Goal: Transaction & Acquisition: Obtain resource

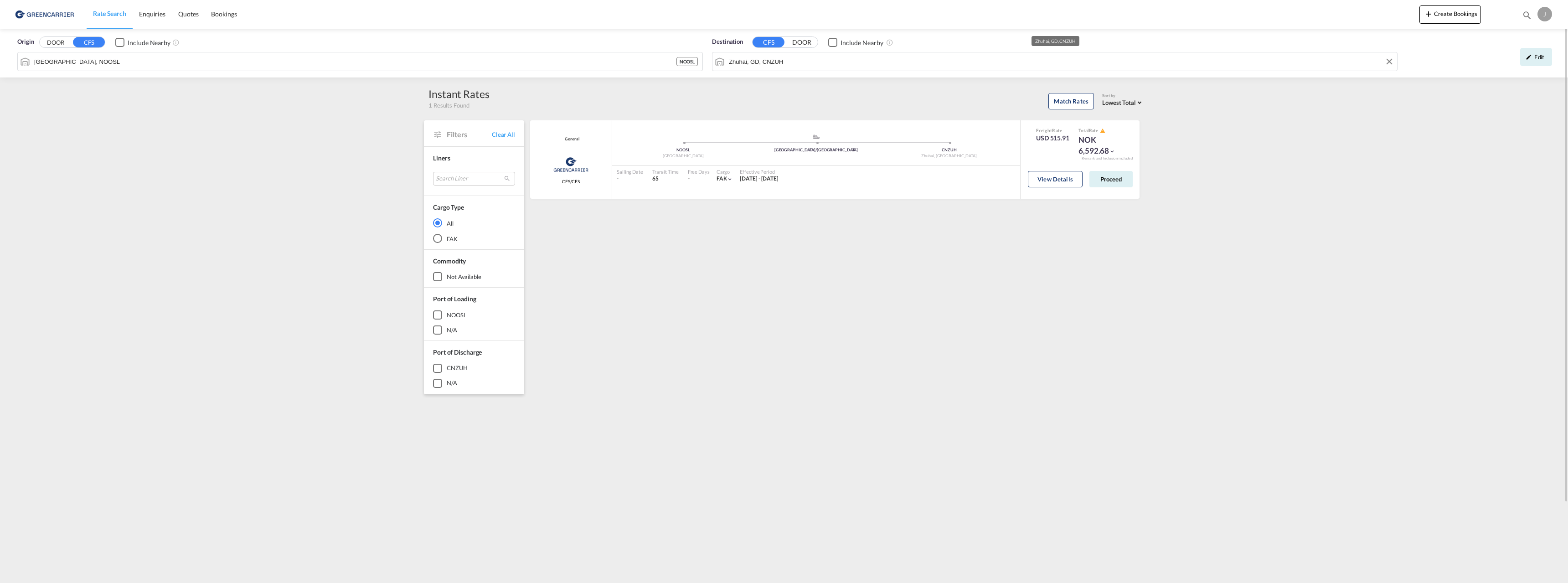
click at [1285, 57] on input "Zhuhai, GD, CNZUH" at bounding box center [1060, 61] width 663 height 13
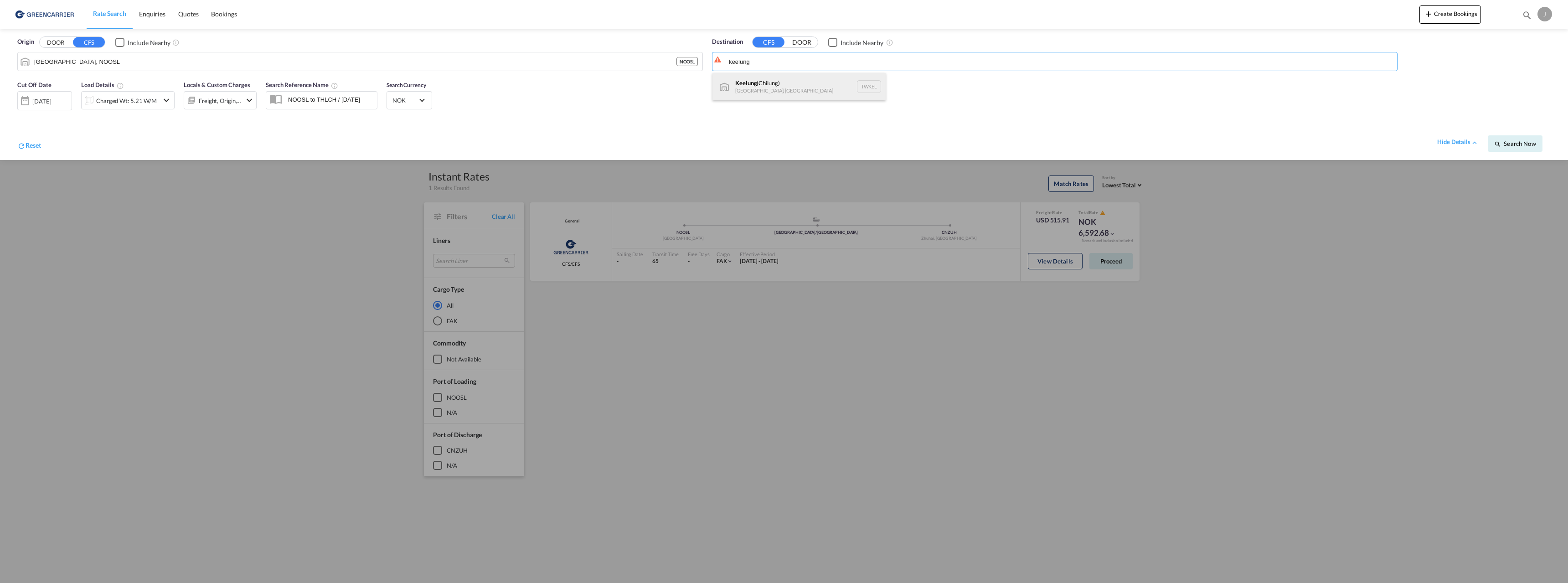
click at [792, 93] on div "Keelung ([GEOGRAPHIC_DATA]) [GEOGRAPHIC_DATA], [GEOGRAPHIC_DATA] TWKEL" at bounding box center [799, 86] width 173 height 27
type input "Keelung (Chilung), TWKEL"
click at [136, 96] on div "Charged Wt: 5.21 W/M" at bounding box center [127, 100] width 61 height 13
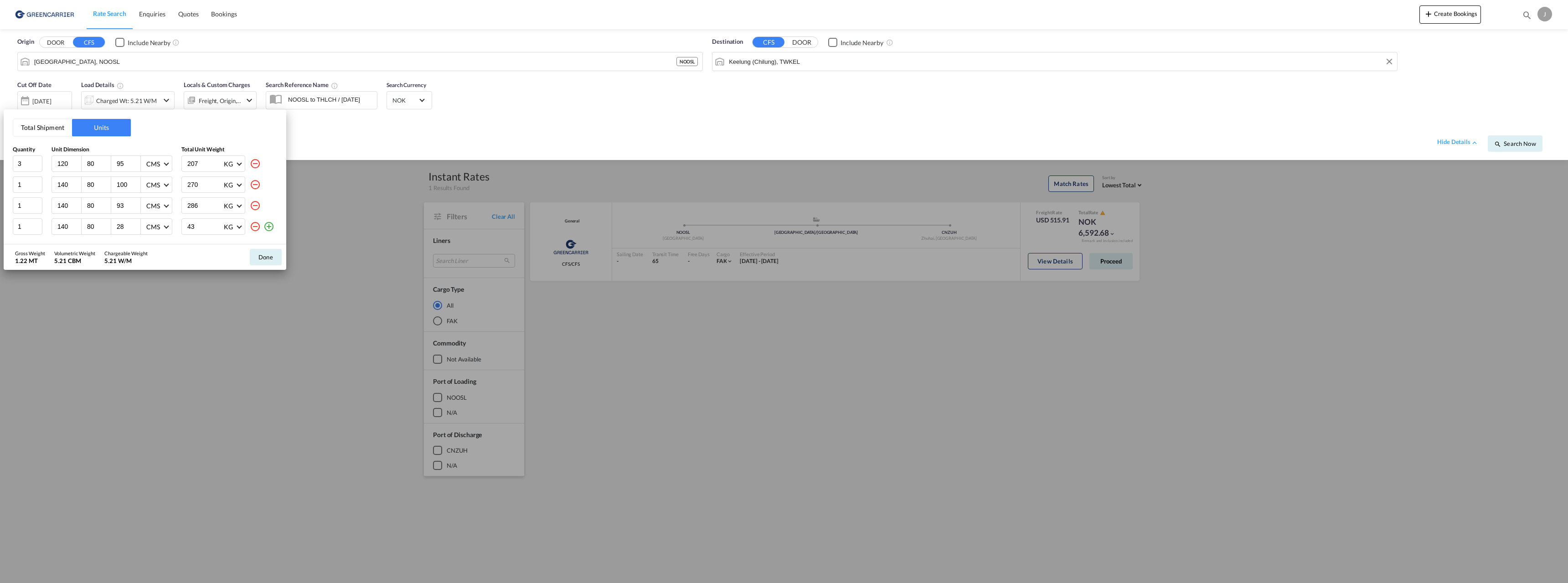
click at [253, 228] on md-icon "icon-minus-circle-outline" at bounding box center [255, 226] width 11 height 11
click at [251, 204] on md-icon "icon-minus-circle-outline" at bounding box center [255, 206] width 11 height 11
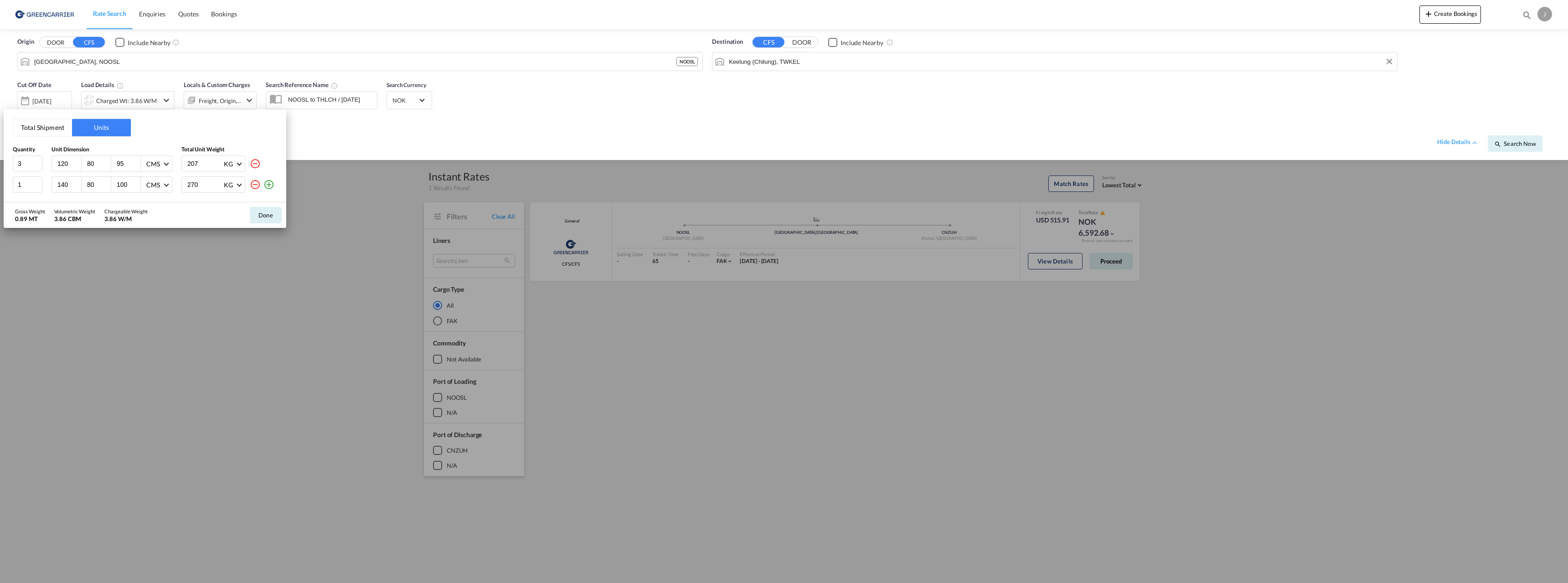
click at [256, 183] on md-icon "icon-minus-circle-outline" at bounding box center [255, 184] width 11 height 11
click at [22, 162] on input "3" at bounding box center [27, 163] width 30 height 16
type input "3"
type input "1"
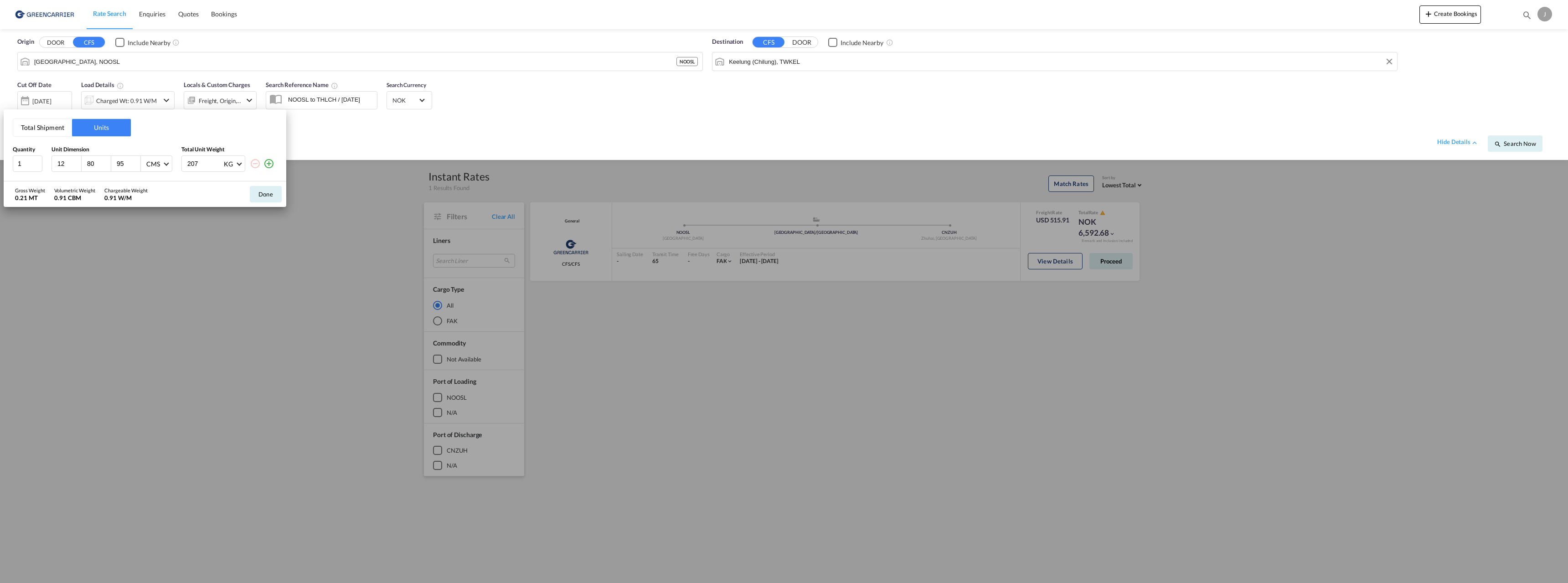
type input "120"
type input "105"
type input "205"
click at [269, 198] on button "Done" at bounding box center [265, 194] width 32 height 16
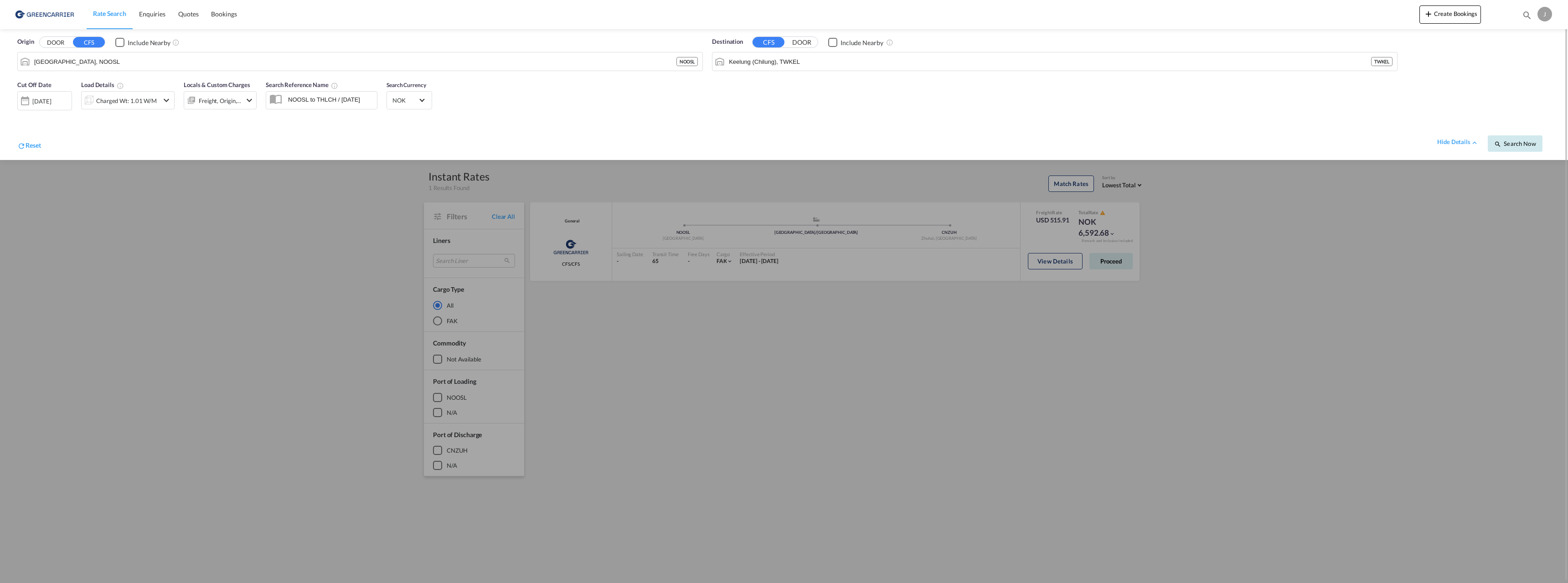
click at [1510, 148] on button "Search Now" at bounding box center [1515, 143] width 55 height 16
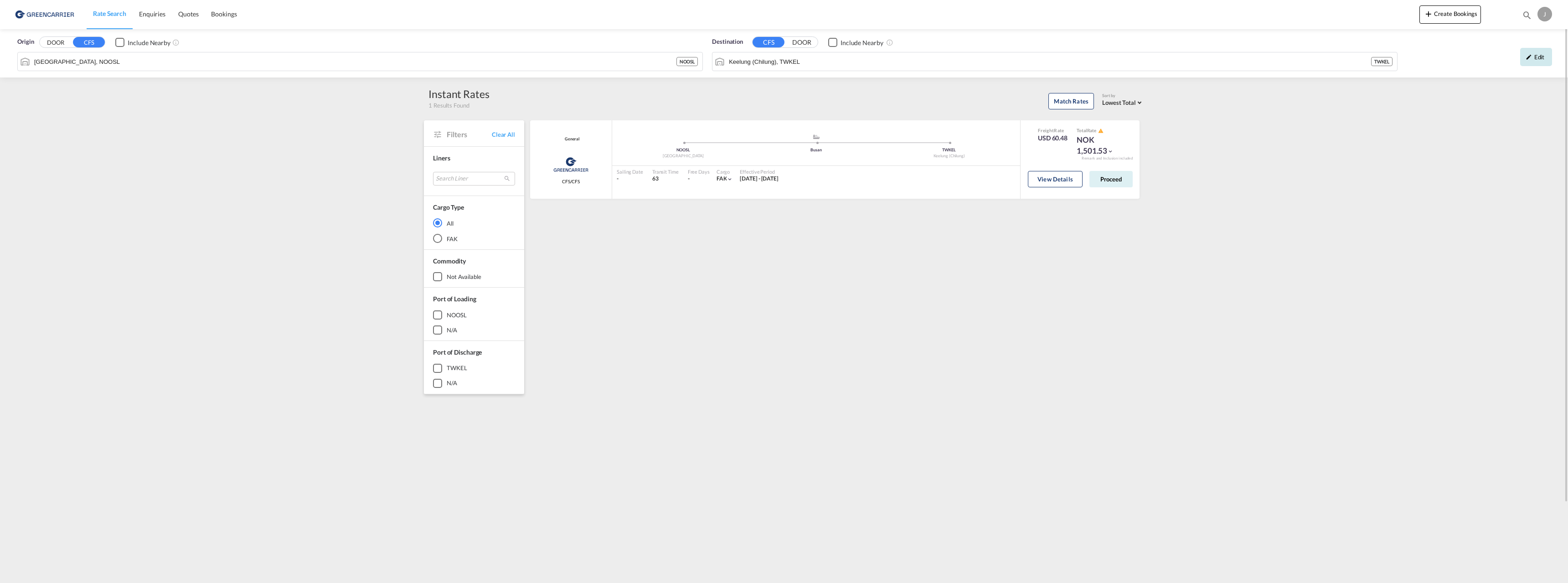
click at [1542, 54] on div "Edit" at bounding box center [1536, 57] width 32 height 18
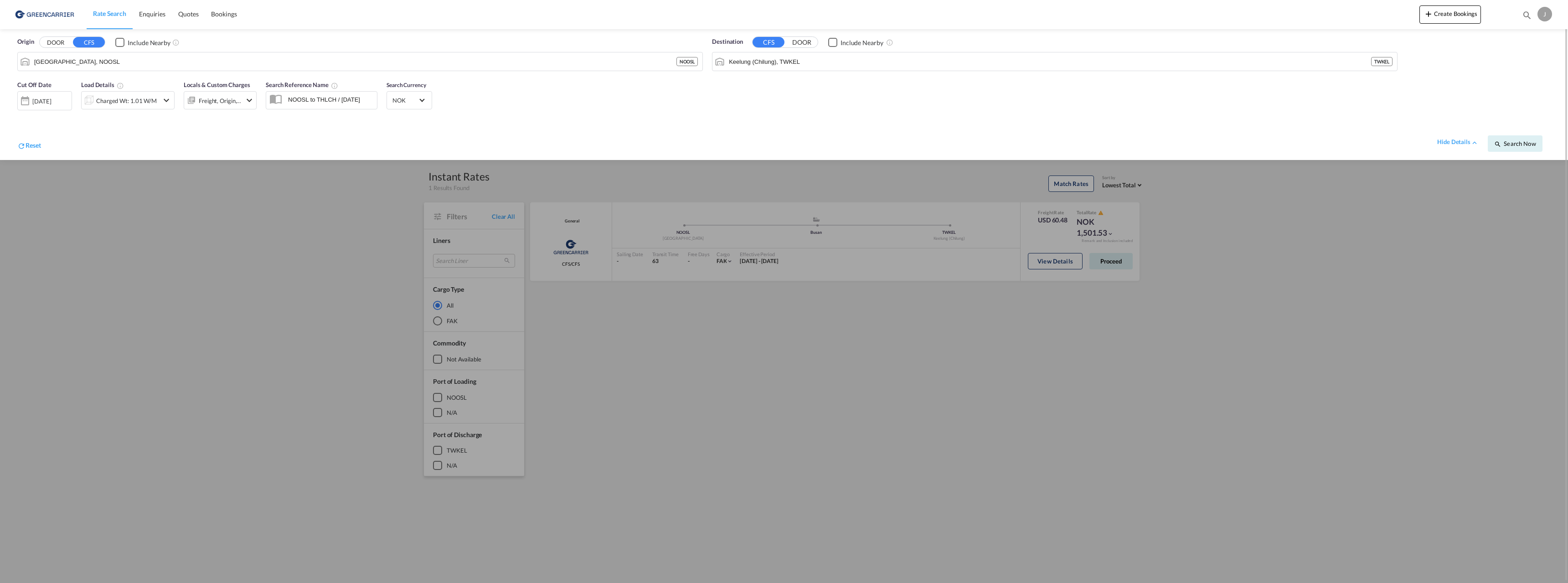
click at [135, 102] on div "Charged Wt: 1.01 W/M" at bounding box center [127, 100] width 61 height 13
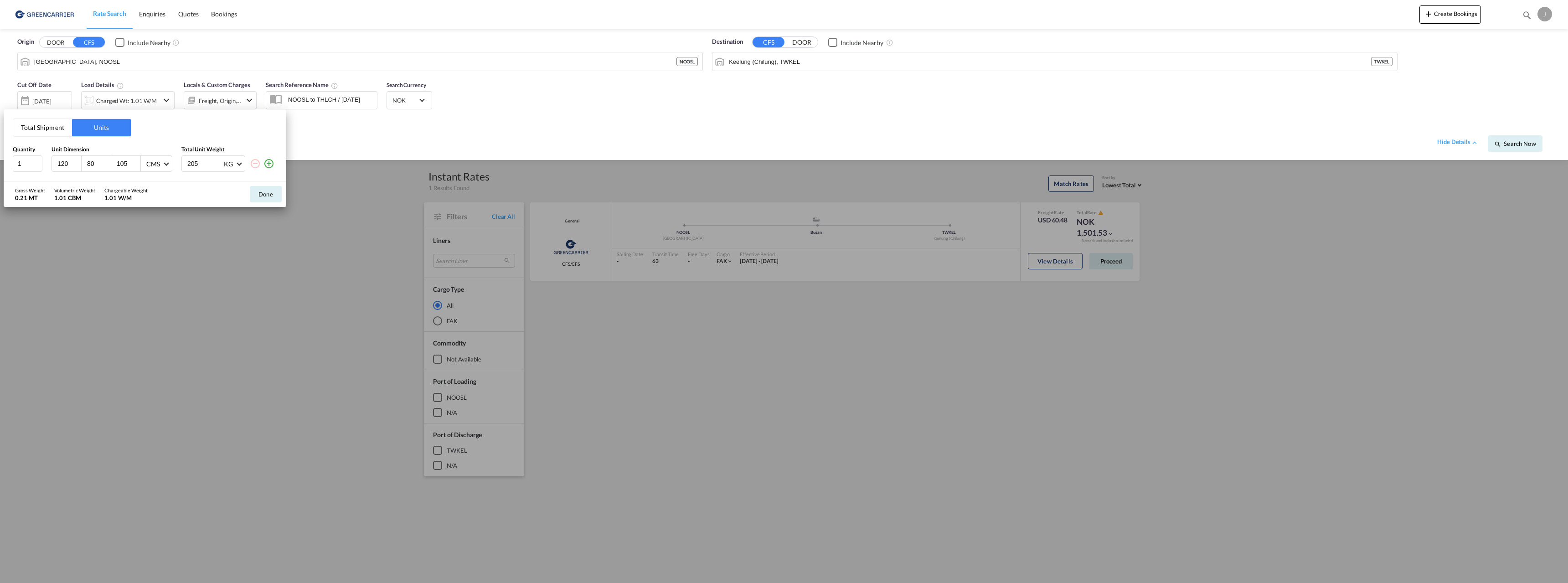
click at [88, 165] on input "80" at bounding box center [99, 163] width 24 height 8
click at [94, 160] on input "80" at bounding box center [99, 163] width 24 height 8
type input "8"
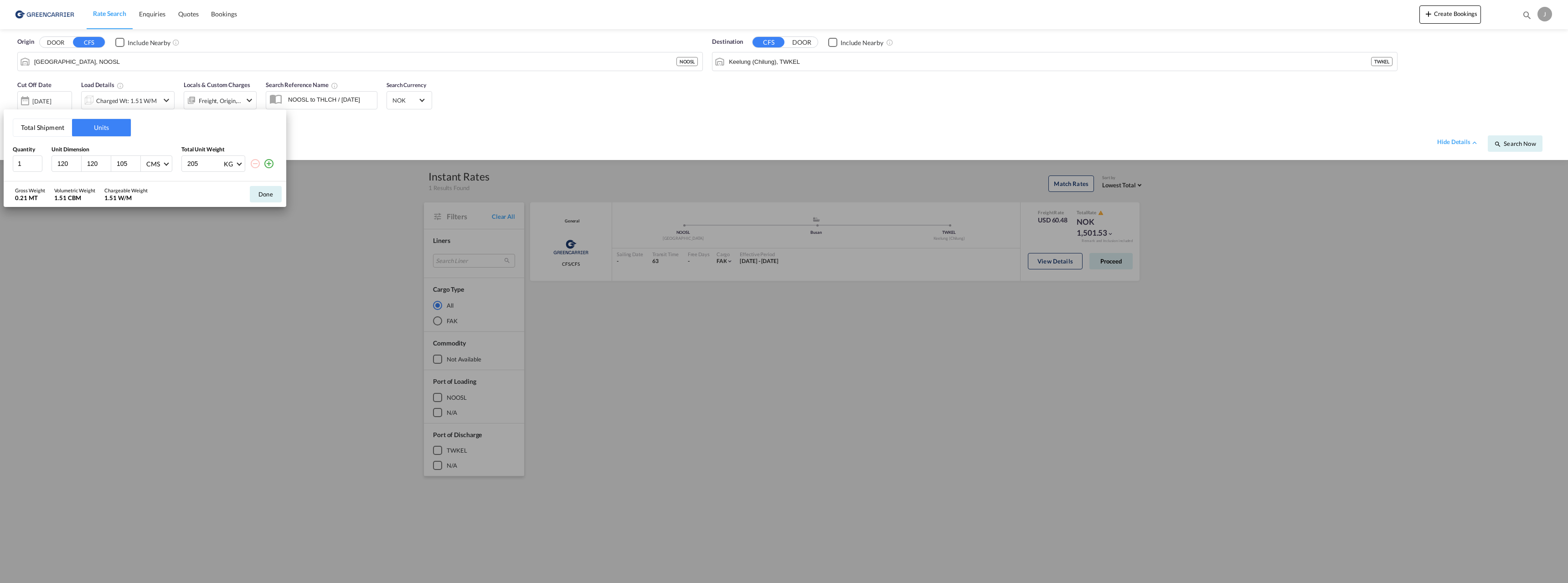
type input "120"
type input "820"
click at [267, 195] on button "Done" at bounding box center [265, 194] width 32 height 16
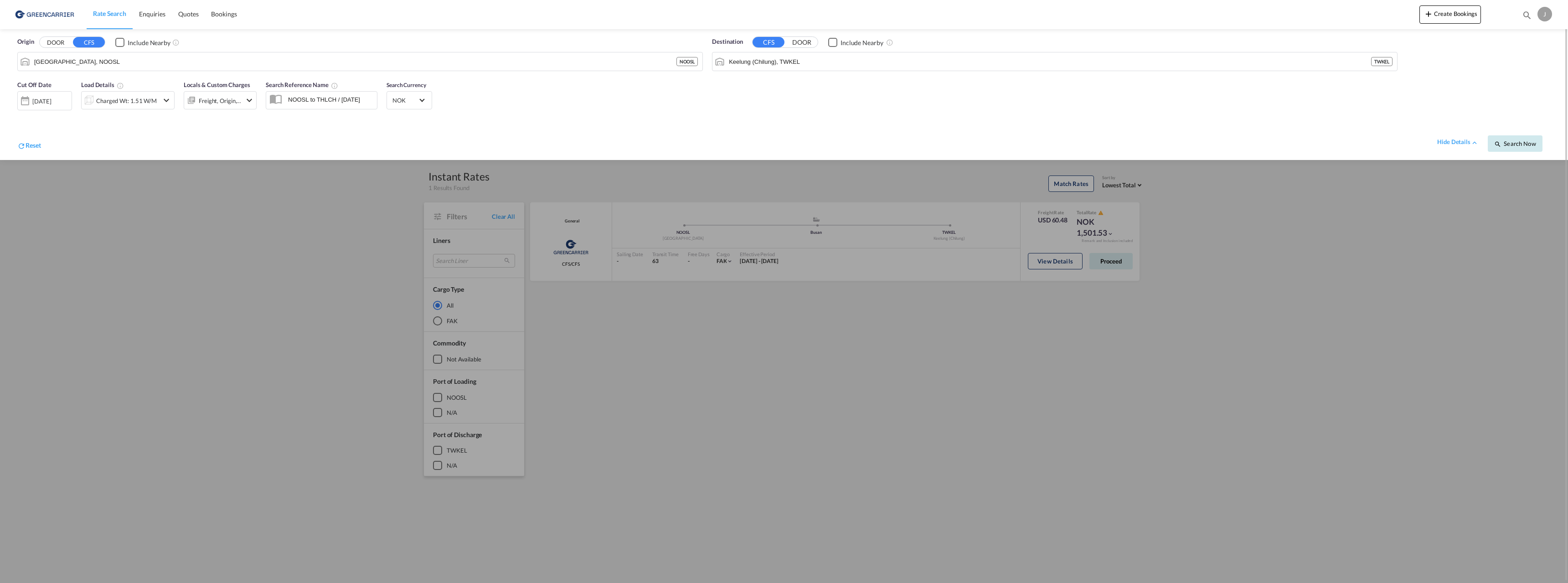
click at [1513, 147] on button "Search Now" at bounding box center [1515, 143] width 55 height 16
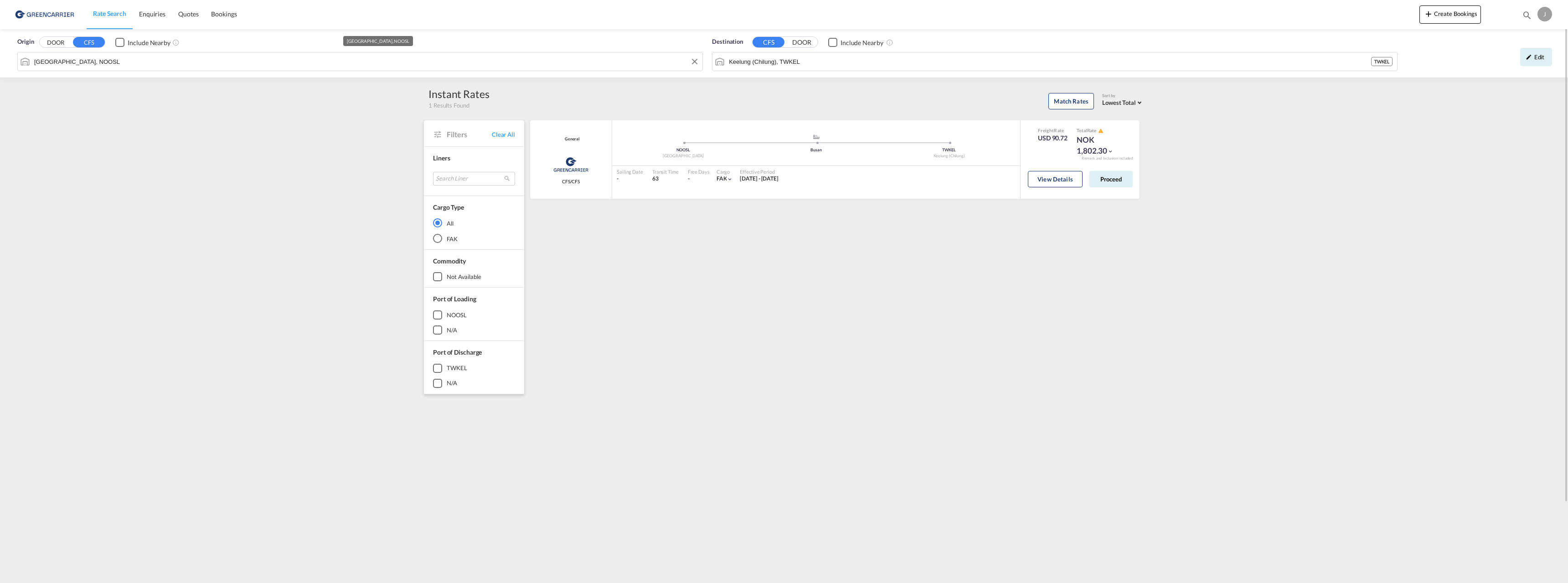
click at [89, 57] on input "[GEOGRAPHIC_DATA], NOOSL" at bounding box center [366, 61] width 663 height 13
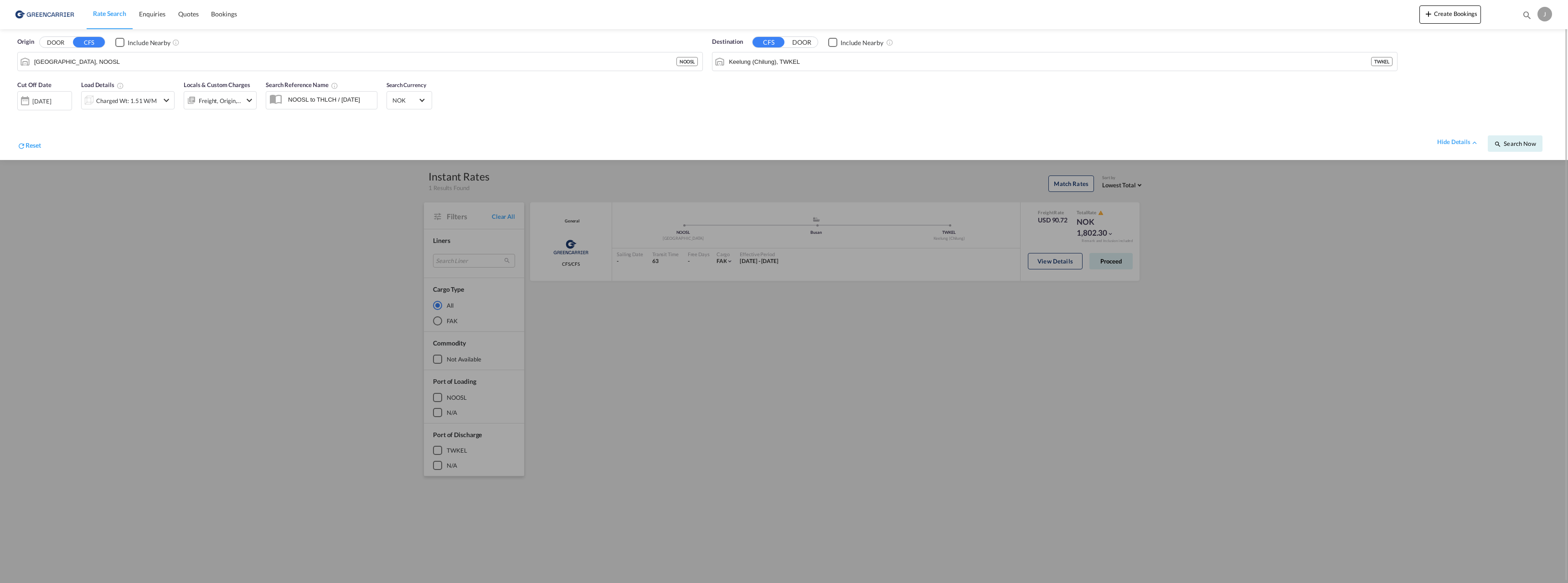
click at [51, 97] on div "[DATE]" at bounding box center [41, 101] width 19 height 8
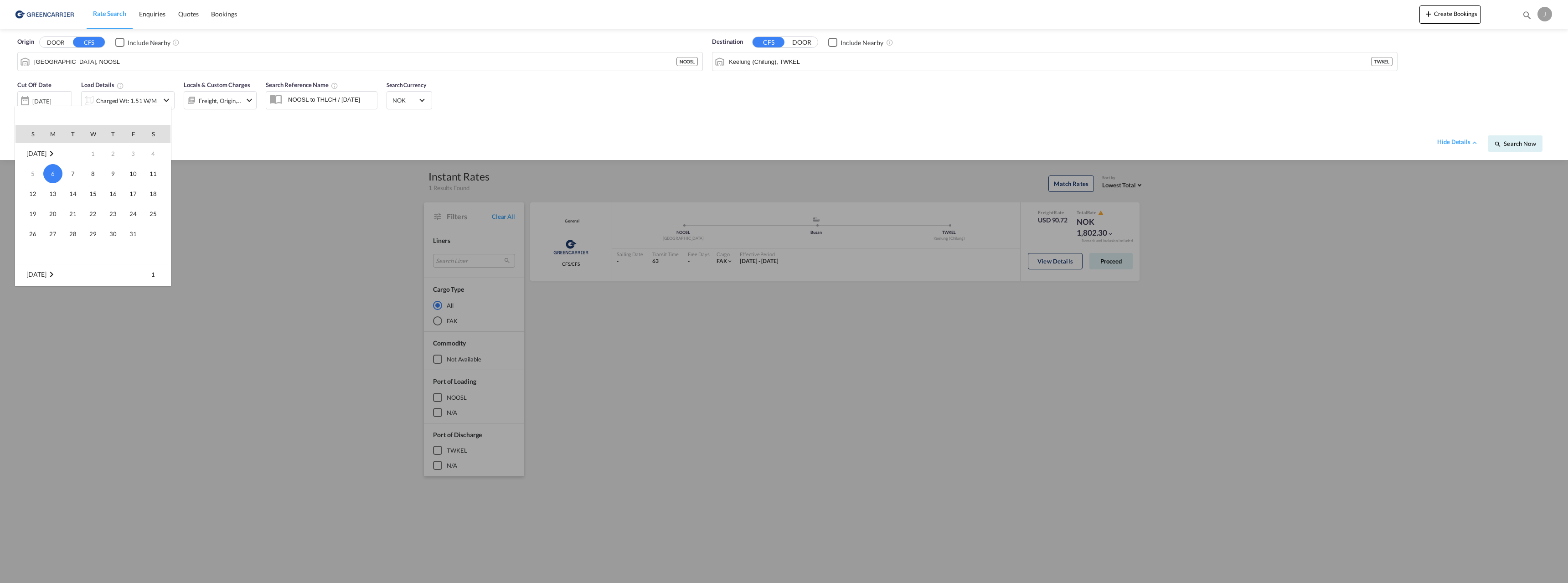
click at [105, 98] on div at bounding box center [784, 292] width 1568 height 583
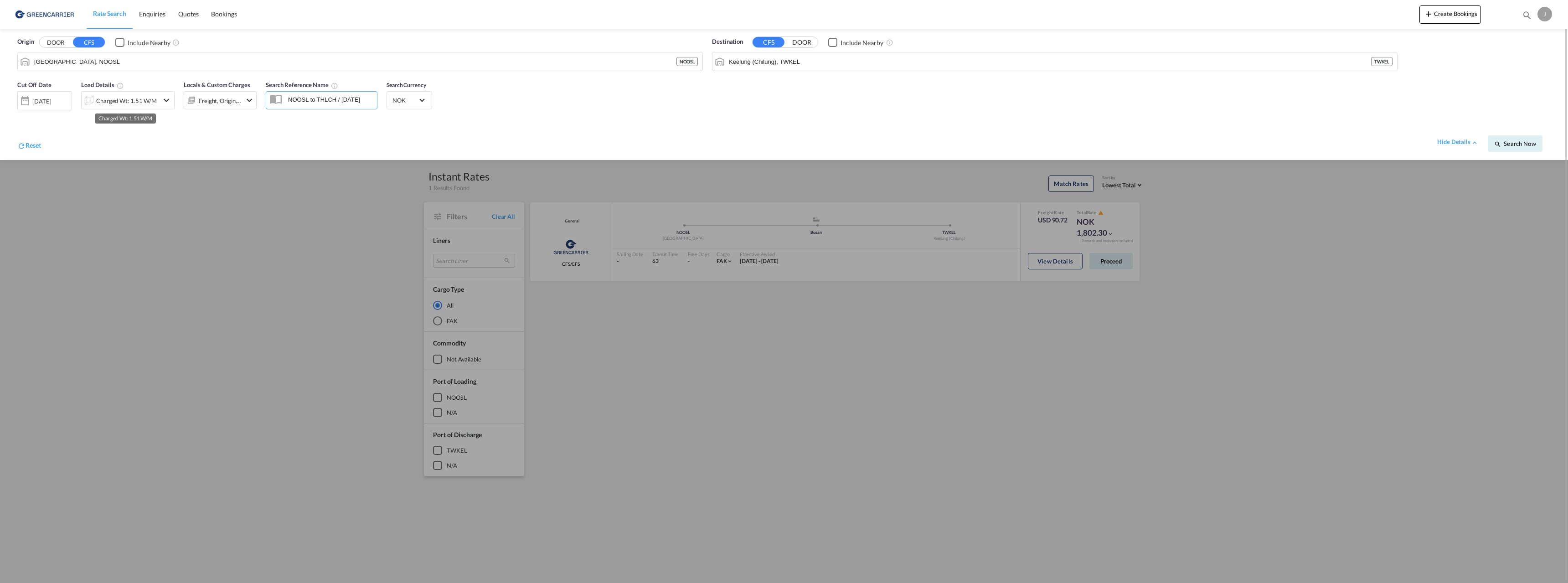
click at [108, 97] on div "Charged Wt: 1.51 W/M" at bounding box center [127, 100] width 61 height 13
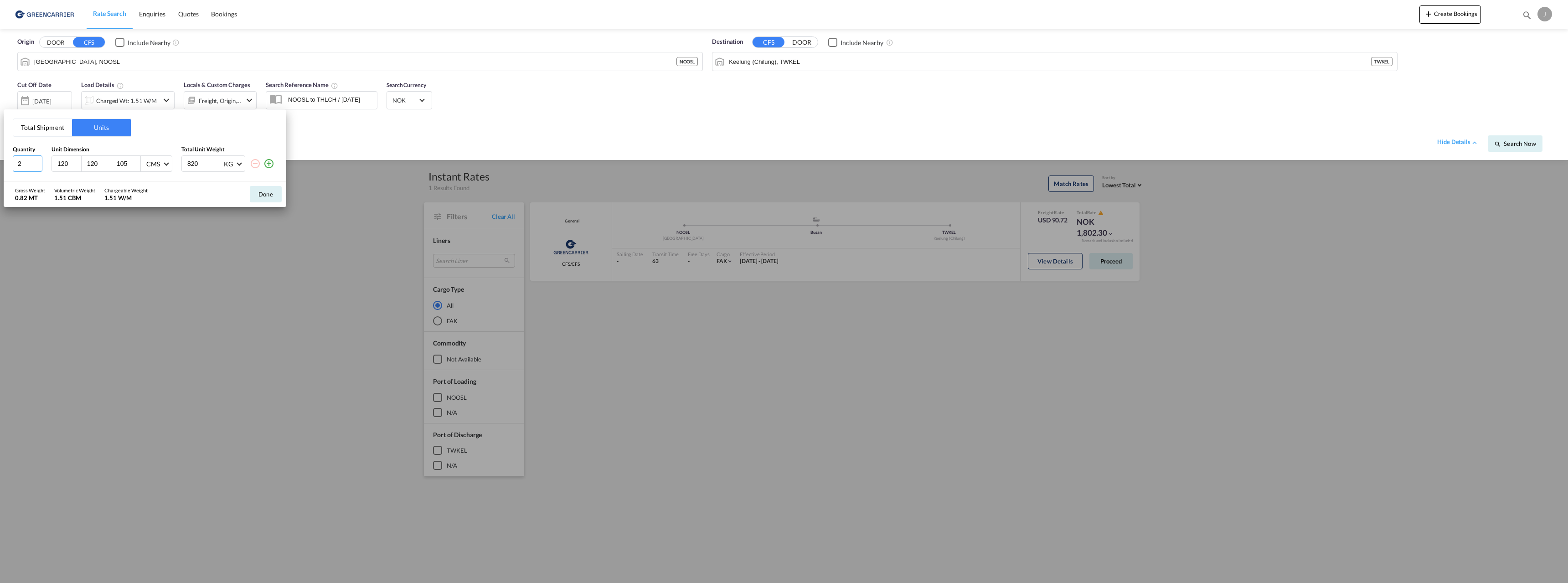
type input "2"
click at [38, 162] on input "2" at bounding box center [27, 163] width 30 height 16
click at [264, 196] on button "Done" at bounding box center [265, 194] width 32 height 16
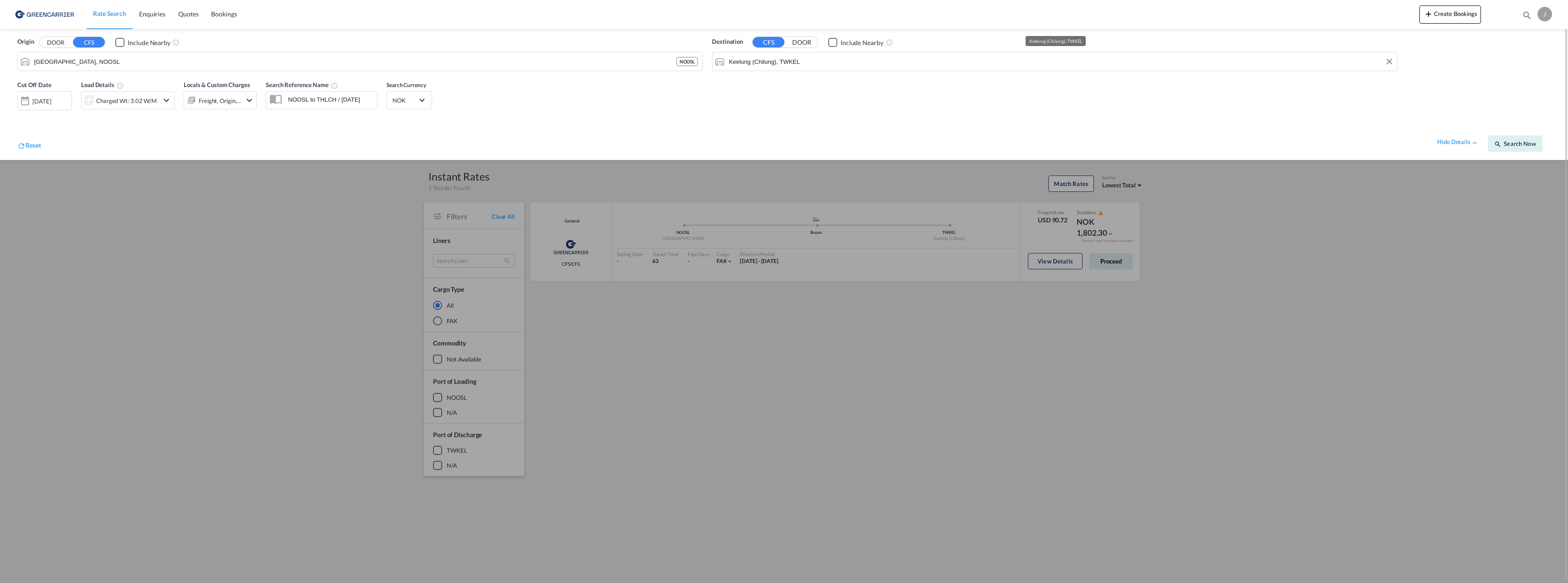
click at [905, 68] on md-autocomplete-wrap "Keelung (Chilung), TWKEL" at bounding box center [1060, 64] width 664 height 18
click at [904, 66] on input "Keelung (Chilung), TWKEL" at bounding box center [1060, 61] width 663 height 13
click at [903, 62] on input "Keelung (Chilung), TWKEL" at bounding box center [1060, 61] width 663 height 13
click at [801, 79] on div "Haip hong Viet Nam VNHPH" at bounding box center [799, 86] width 173 height 27
type input "Haiphong, VNHPH"
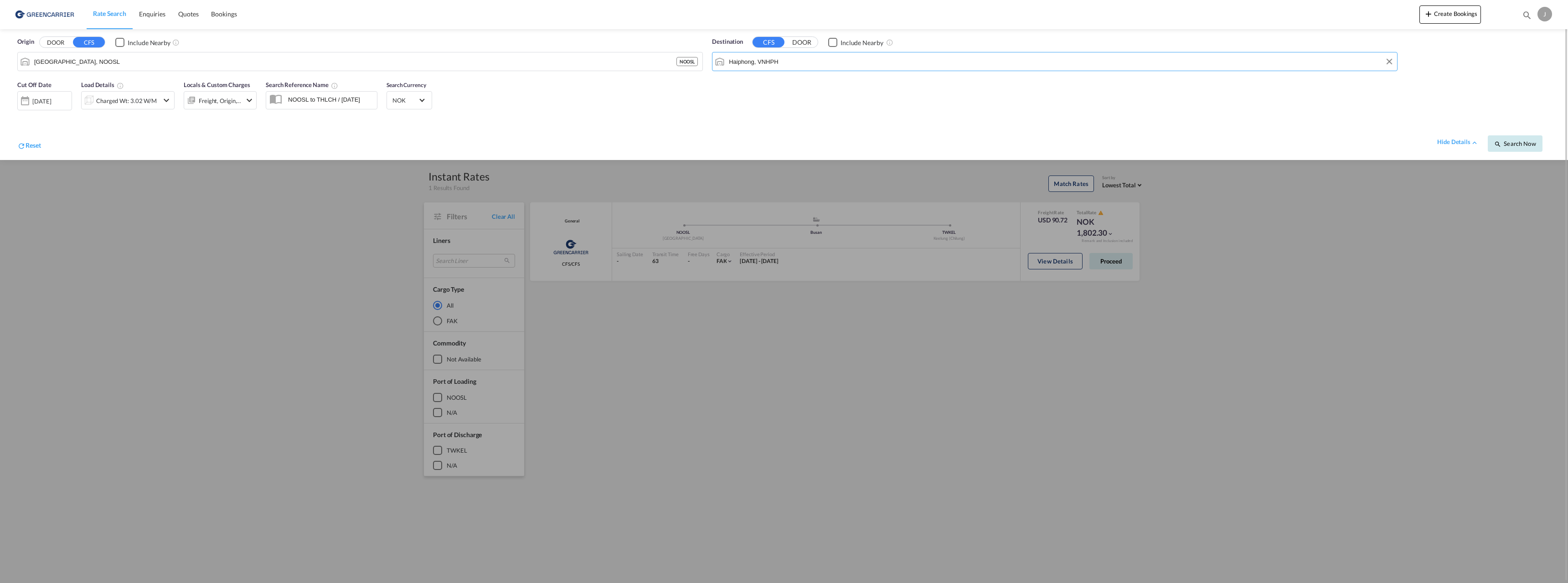
click at [1531, 145] on span "Search Now" at bounding box center [1515, 144] width 41 height 7
